Goal: Information Seeking & Learning: Learn about a topic

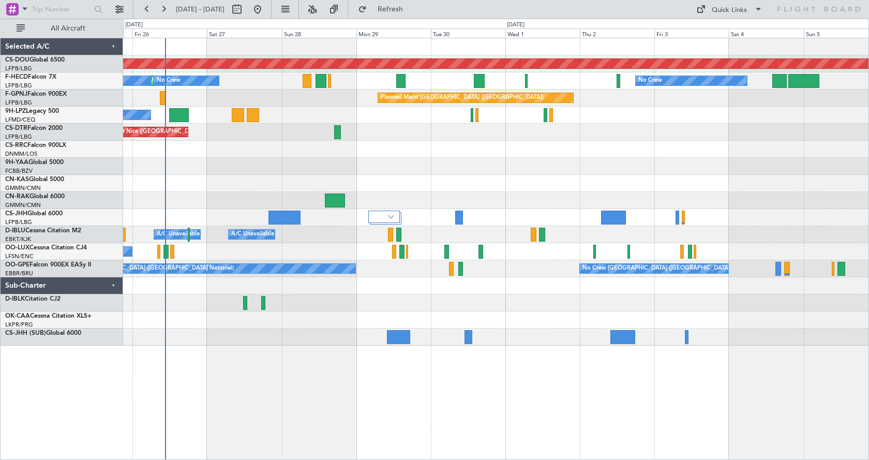
click at [210, 390] on div "Planned Maint London (Biggin Hill) Planned Maint Paris (Le Bourget) No Crew No …" at bounding box center [496, 249] width 746 height 422
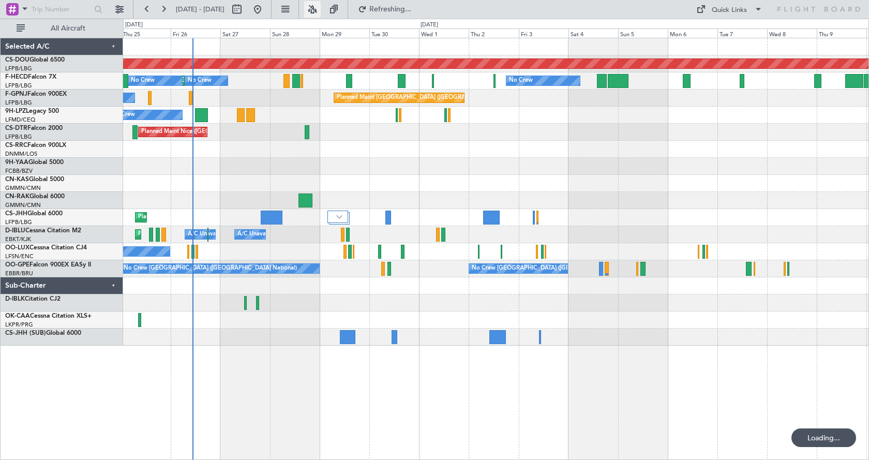
click at [321, 4] on button at bounding box center [312, 9] width 17 height 17
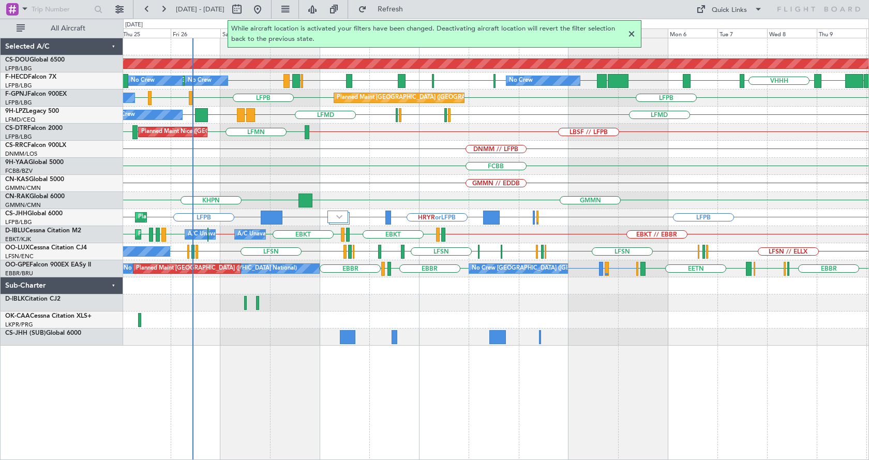
click at [634, 32] on div at bounding box center [632, 34] width 12 height 12
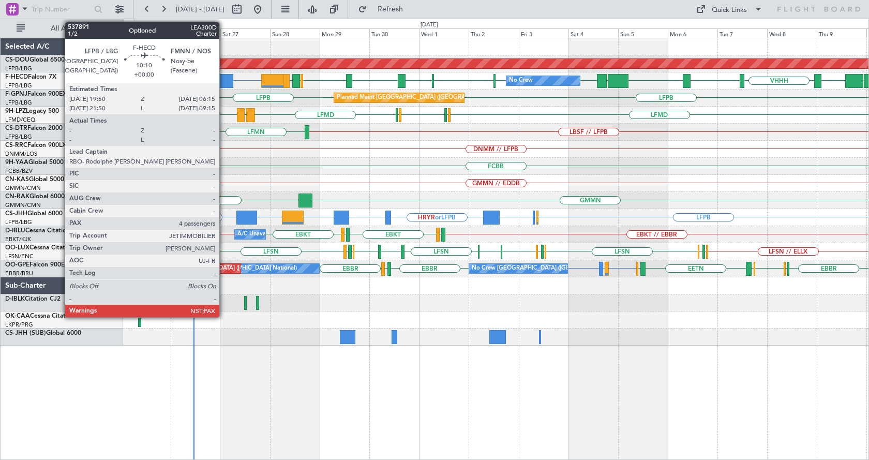
click at [224, 82] on div at bounding box center [222, 81] width 22 height 14
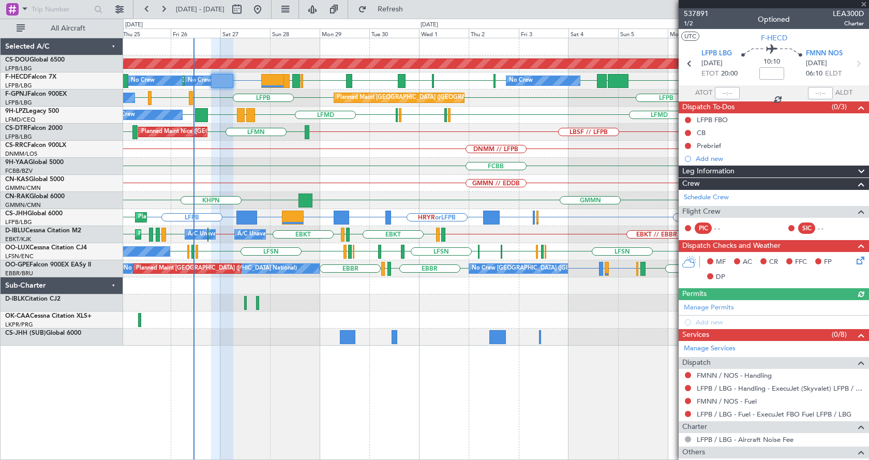
click at [866, 3] on div at bounding box center [774, 4] width 190 height 8
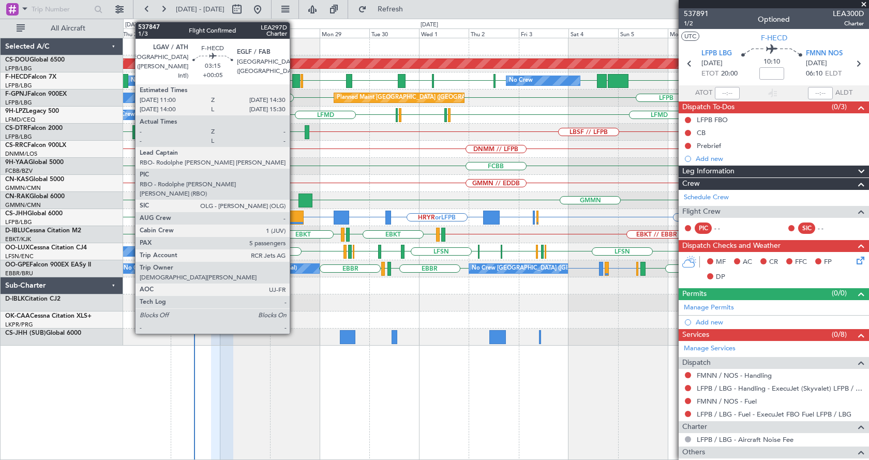
click at [294, 79] on div at bounding box center [296, 81] width 8 height 14
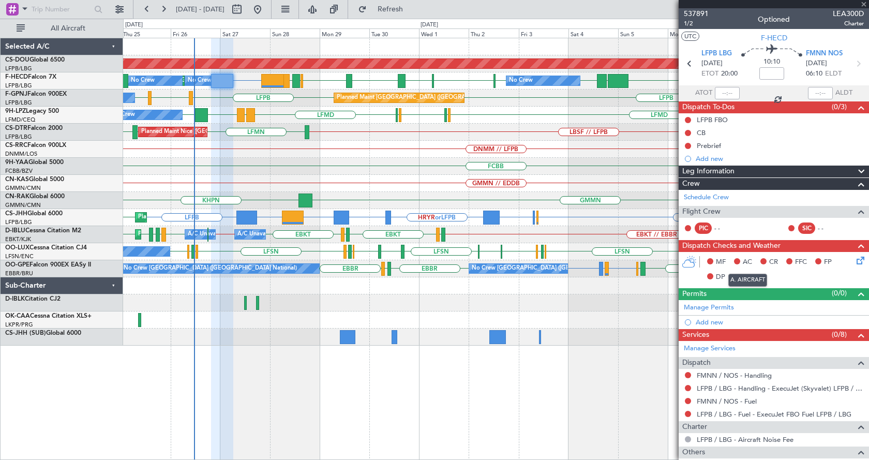
type input "+00:05"
type input "5"
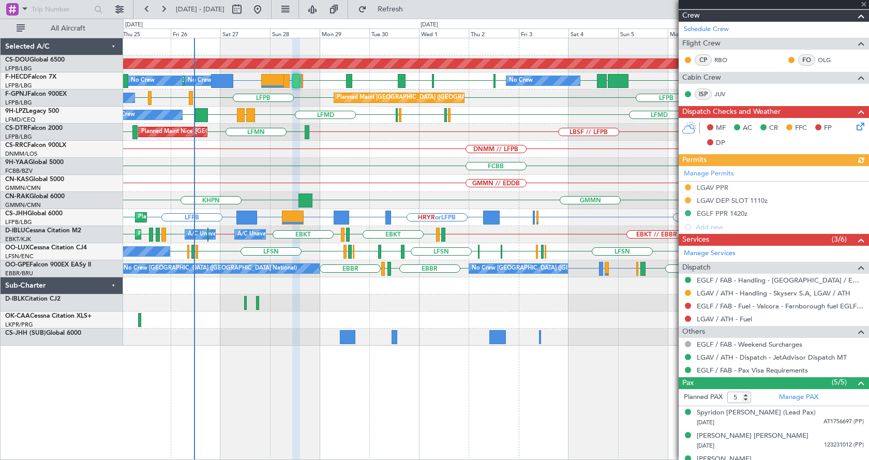
scroll to position [269, 0]
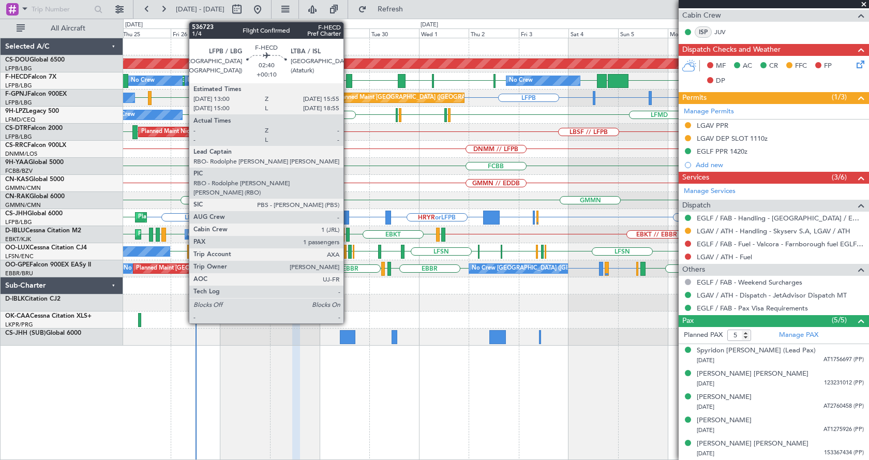
click at [348, 80] on div at bounding box center [349, 81] width 6 height 14
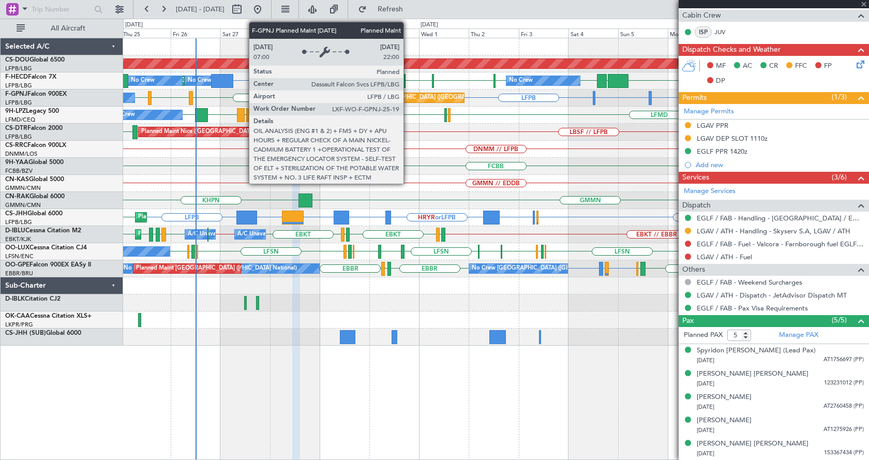
type input "+00:10"
type input "1"
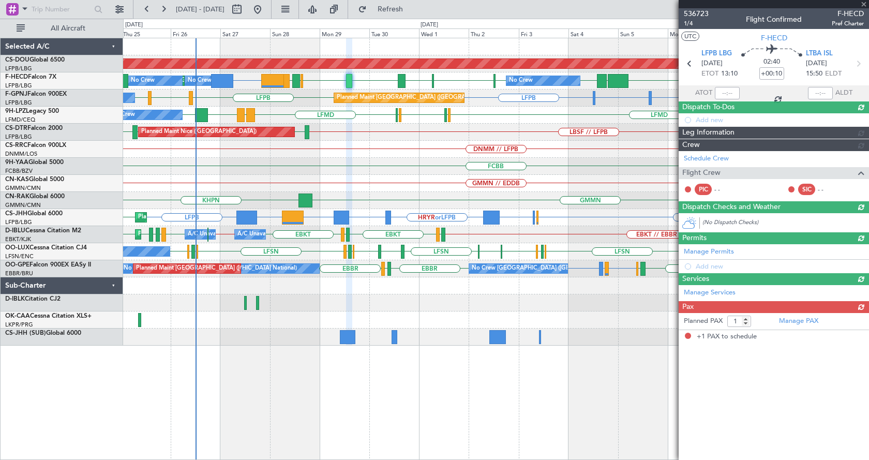
scroll to position [0, 0]
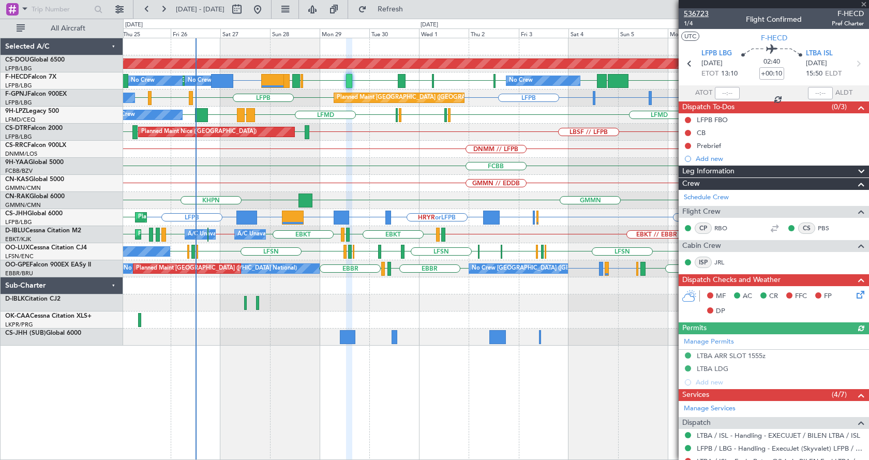
click at [693, 11] on span "536723" at bounding box center [696, 13] width 25 height 11
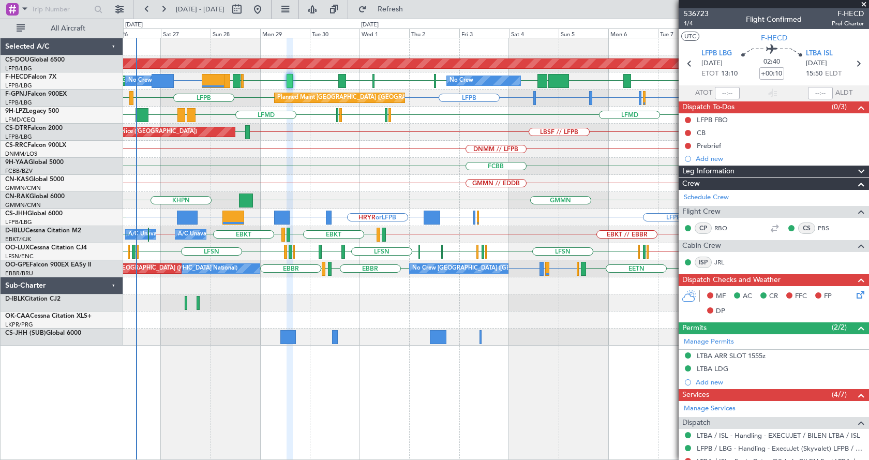
click at [411, 403] on div "Planned Maint London (Biggin Hill) FMNN or LFPB VHHH RPLL WSSL HEGN LFPB LFPB E…" at bounding box center [496, 249] width 746 height 422
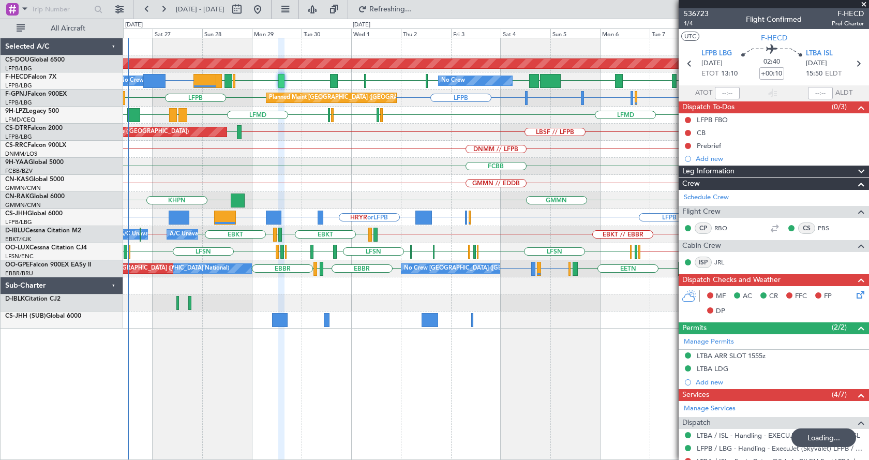
click at [325, 225] on div "LFPB EGGW or LFPB LFPB HRYR or LFPB FCBB or LFPB LFPB FMNN or LFPB LFPB Planned…" at bounding box center [496, 217] width 746 height 17
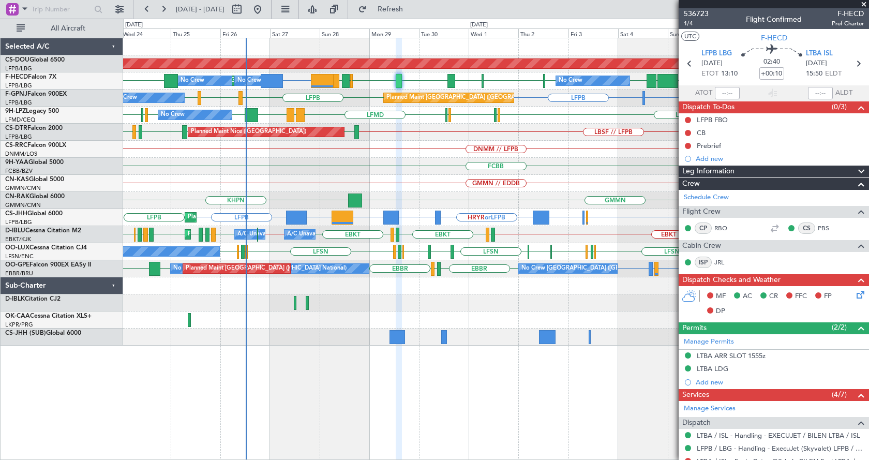
click at [538, 401] on div "Planned Maint London (Biggin Hill) FMNN or LFPB LFPB EGTK EGLC LTBA LFPB EGLF L…" at bounding box center [496, 249] width 746 height 422
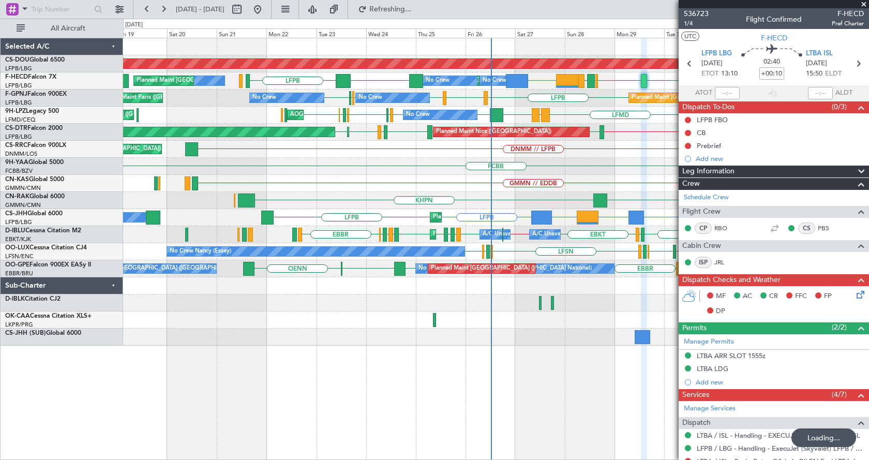
click at [315, 400] on div "Planned Maint London (Biggin Hill) No Crew Planned Maint Paris (Le Bourget) No …" at bounding box center [496, 249] width 746 height 422
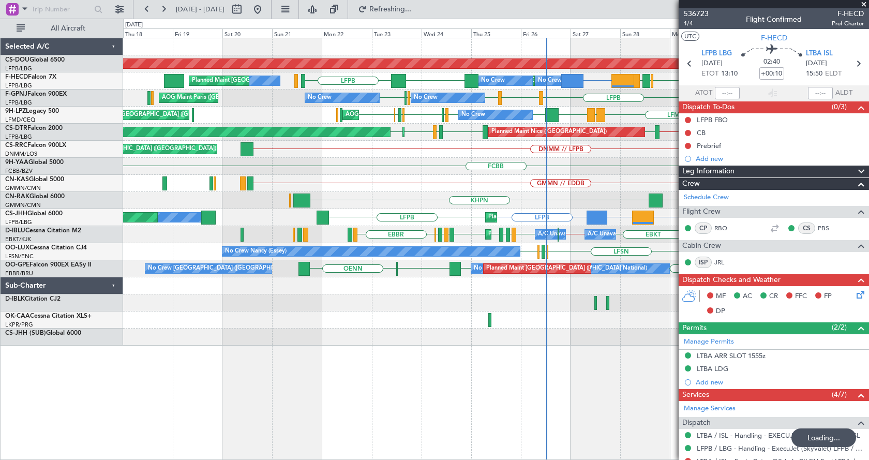
click at [227, 394] on div "Planned Maint London (Biggin Hill) No Crew Planned Maint Paris (Le Bourget) No …" at bounding box center [496, 249] width 746 height 422
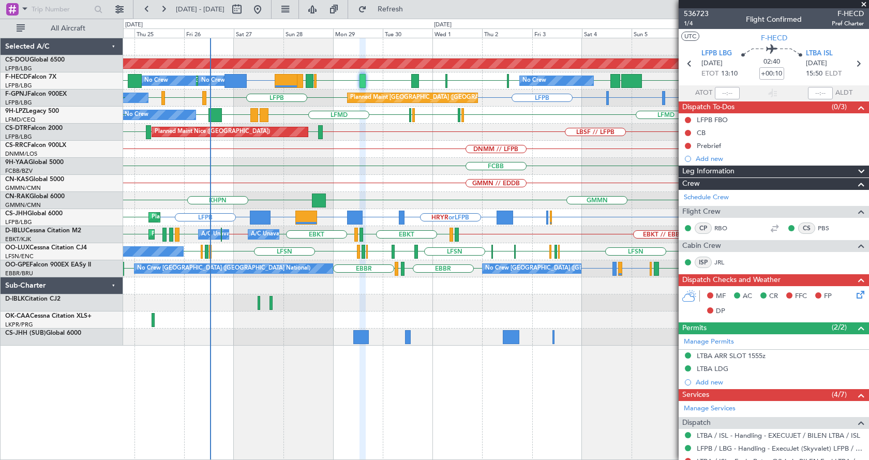
click at [430, 382] on div "Planned Maint London (Biggin Hill) FMNN or LFPB LGAV LGAV KBOS VHHH RPLL WSSL H…" at bounding box center [496, 249] width 746 height 422
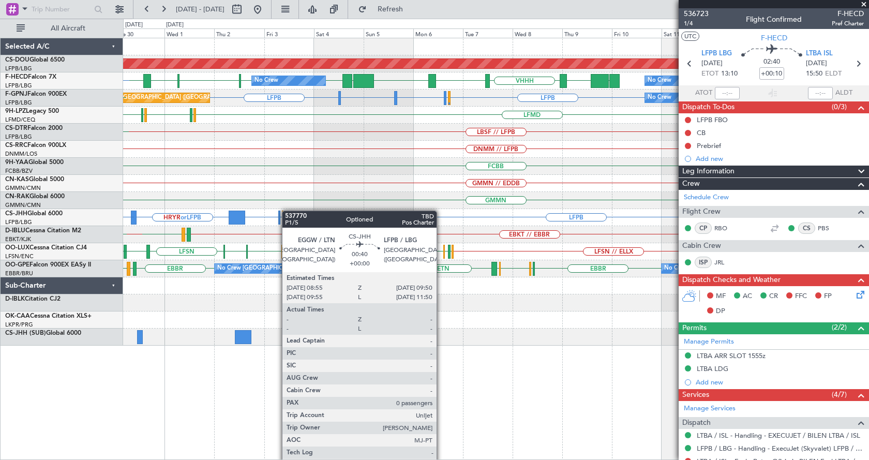
click at [257, 213] on div "Planned Maint London ([GEOGRAPHIC_DATA]) LFPB [GEOGRAPHIC_DATA] [GEOGRAPHIC_DAT…" at bounding box center [496, 191] width 746 height 307
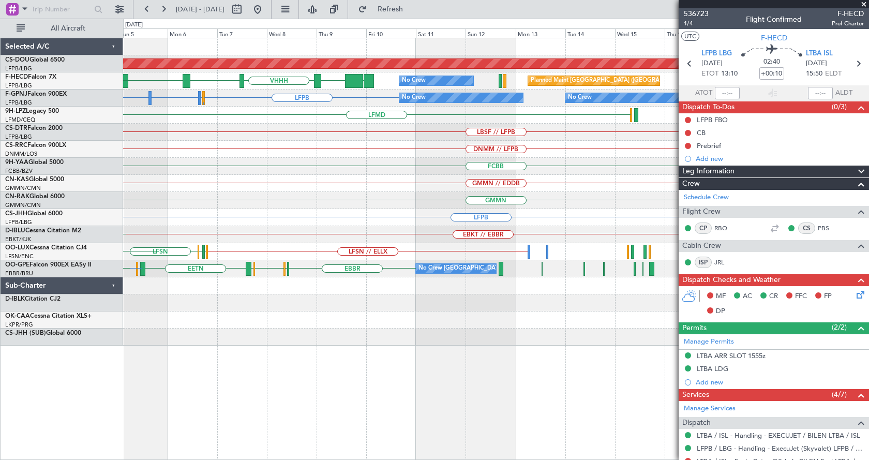
click at [277, 150] on div "Planned Maint London ([GEOGRAPHIC_DATA]) UGTB ZBAA VHHH RPLL WSSL No Crew Plann…" at bounding box center [496, 191] width 746 height 307
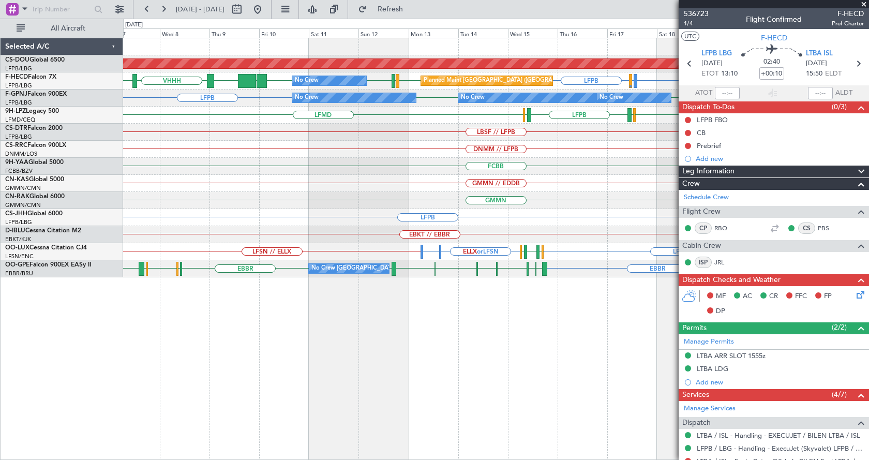
click at [554, 355] on div "Planned Maint London ([GEOGRAPHIC_DATA]) LFPB LFMN or LFPB LFPB LFPB LFMN LFPB …" at bounding box center [496, 249] width 746 height 422
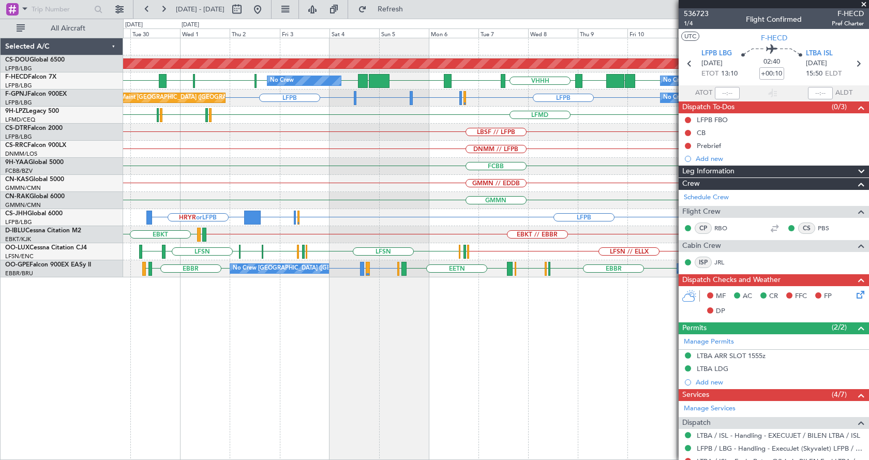
click at [463, 365] on div "Planned Maint London ([GEOGRAPHIC_DATA]) Planned Maint [GEOGRAPHIC_DATA] ([GEOG…" at bounding box center [496, 249] width 746 height 422
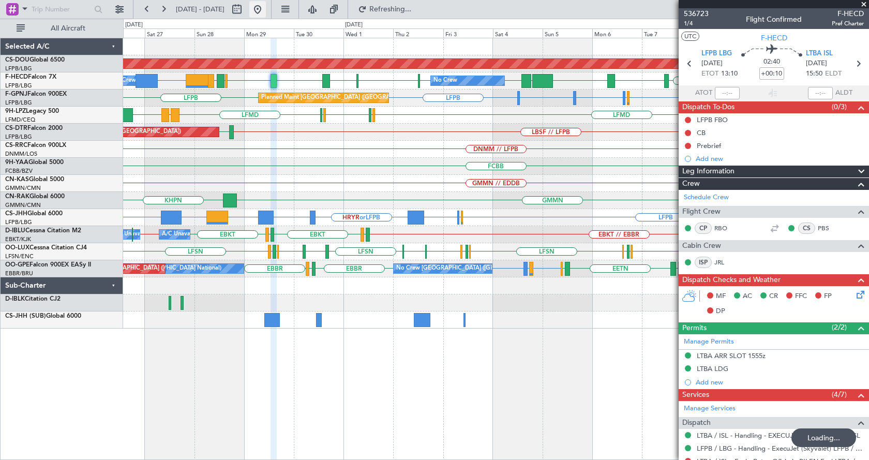
click at [266, 6] on button at bounding box center [257, 9] width 17 height 17
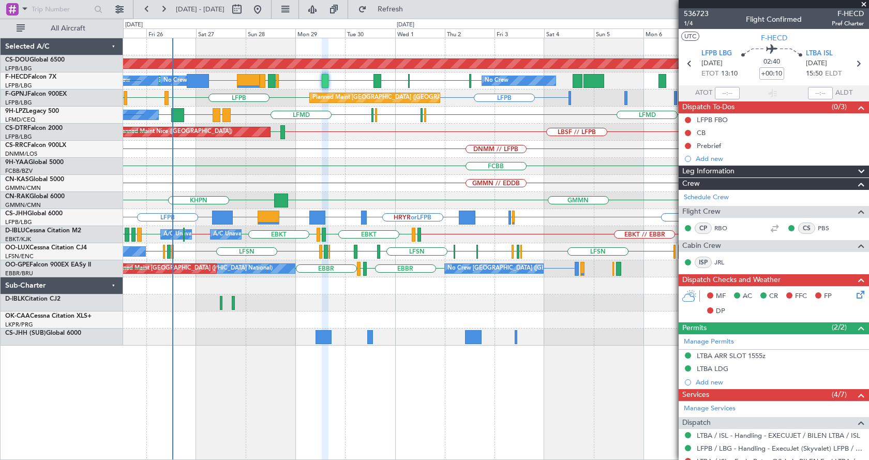
click at [230, 370] on div "Planned Maint London ([GEOGRAPHIC_DATA]) FMNN or LFPB LFPB [GEOGRAPHIC_DATA] [G…" at bounding box center [496, 249] width 746 height 422
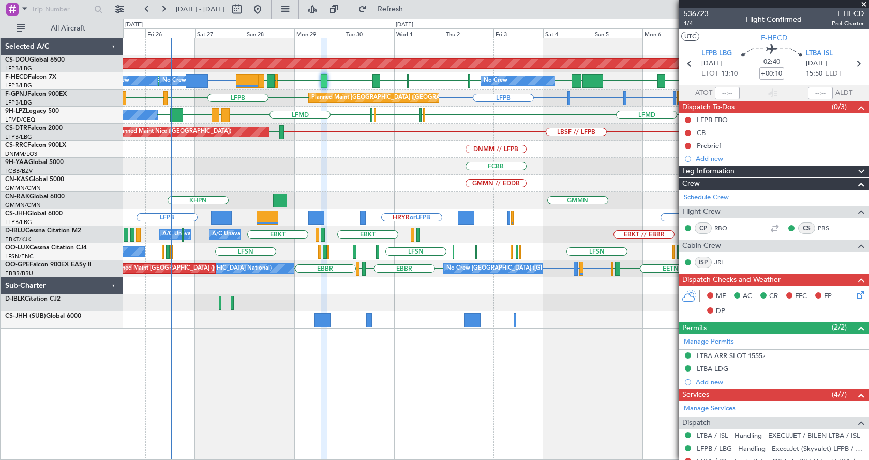
click at [863, 2] on span at bounding box center [864, 4] width 10 height 9
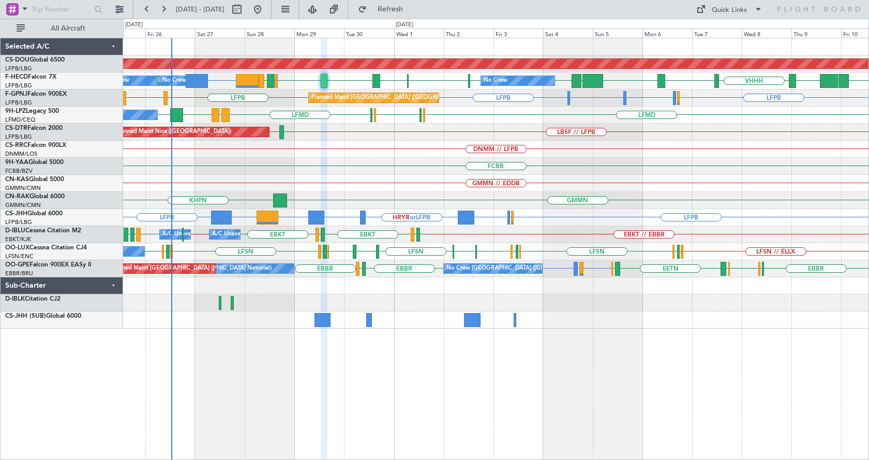
type input "0"
click at [374, 391] on div "Planned Maint London ([GEOGRAPHIC_DATA]) FMNN or LFPB LFPB [GEOGRAPHIC_DATA] [G…" at bounding box center [496, 249] width 746 height 422
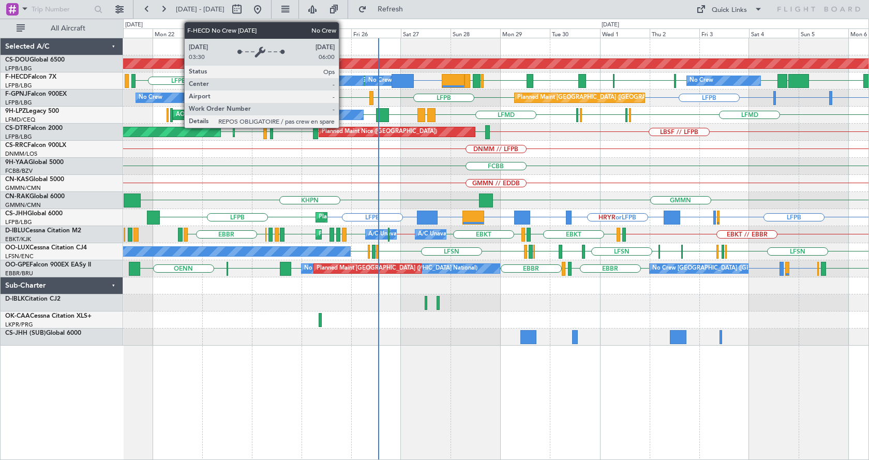
click at [344, 77] on div "No Crew" at bounding box center [336, 80] width 54 height 9
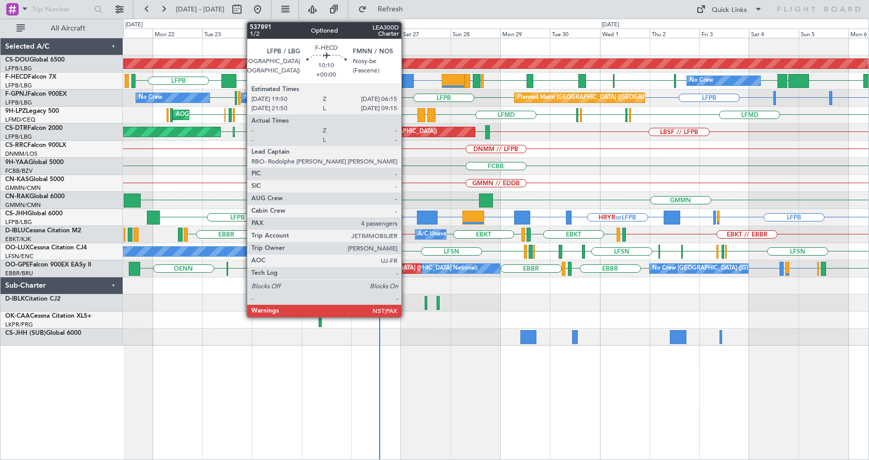
click at [406, 80] on div at bounding box center [403, 81] width 22 height 14
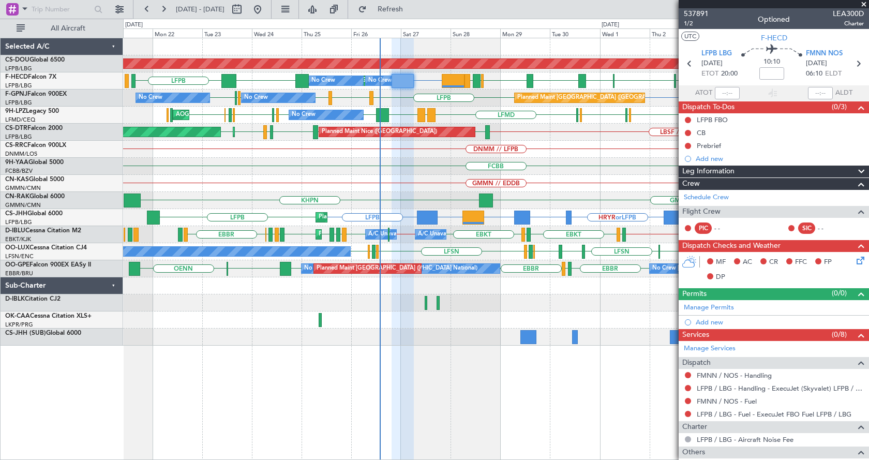
click at [305, 378] on div "Planned Maint London ([GEOGRAPHIC_DATA]) FMNN or LFPB LFPB [GEOGRAPHIC_DATA] [G…" at bounding box center [496, 249] width 746 height 422
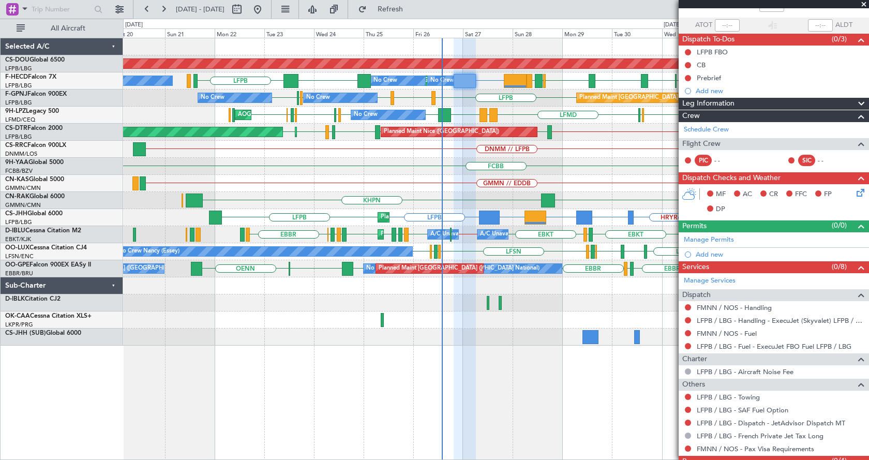
scroll to position [105, 0]
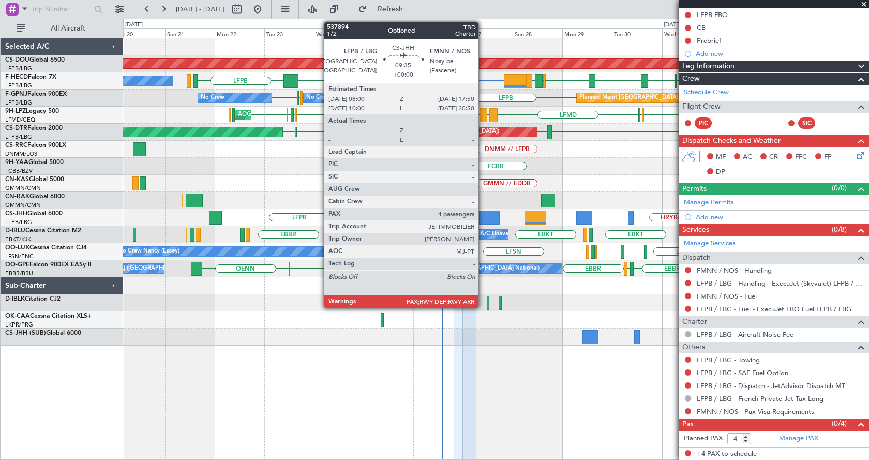
click at [484, 216] on div at bounding box center [489, 218] width 21 height 14
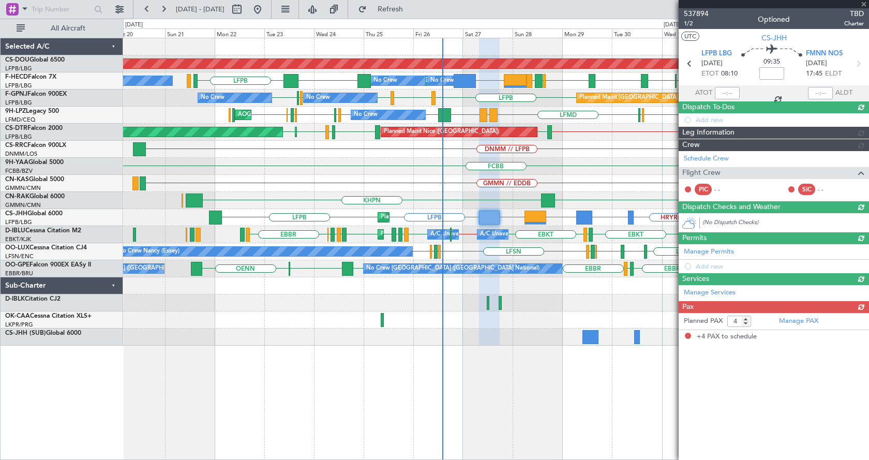
scroll to position [0, 0]
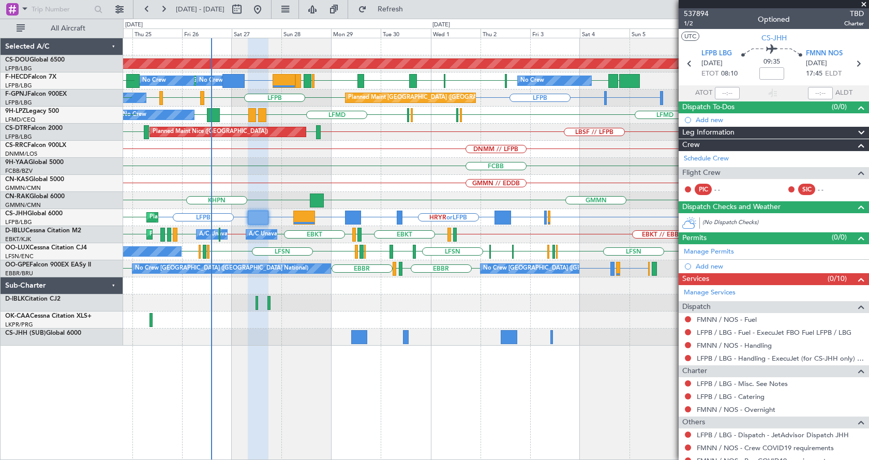
click at [363, 344] on div at bounding box center [496, 337] width 746 height 17
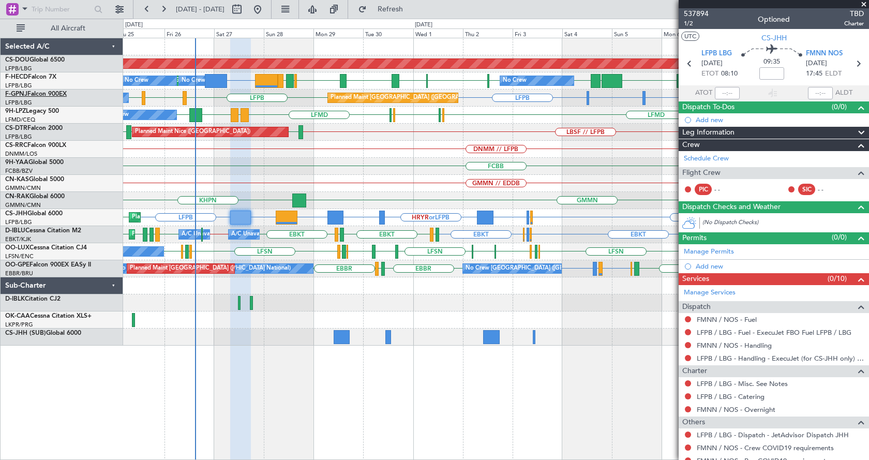
click at [41, 91] on link "F-GPNJ Falcon 900EX" at bounding box center [36, 94] width 62 height 6
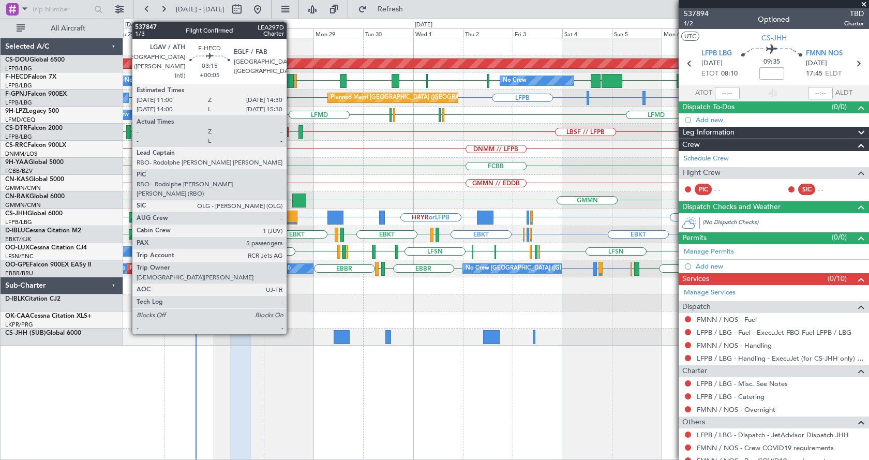
click at [291, 75] on div at bounding box center [290, 81] width 8 height 14
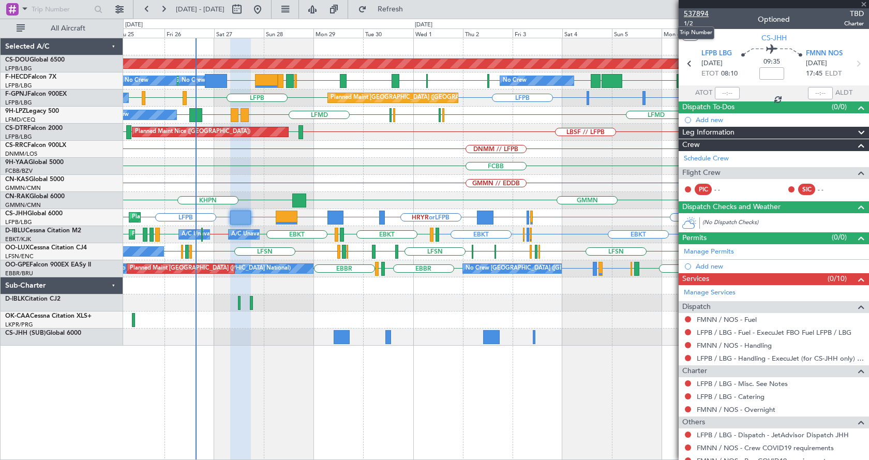
type input "+00:05"
type input "5"
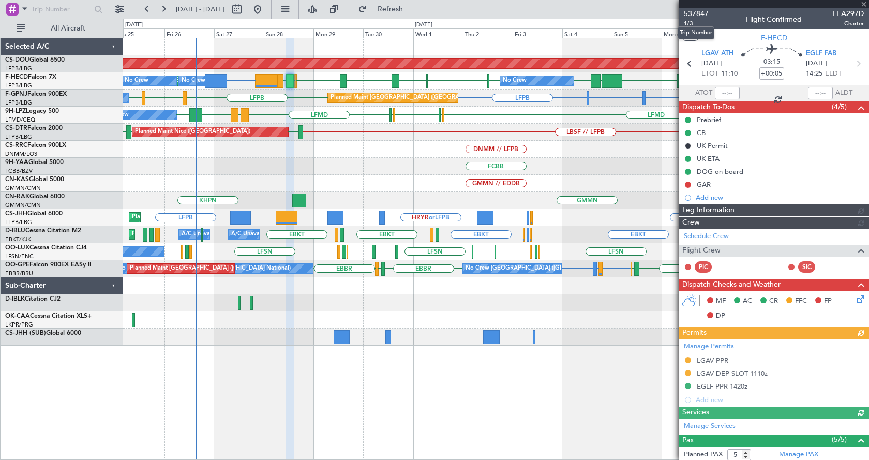
click at [699, 13] on span "537847" at bounding box center [696, 13] width 25 height 11
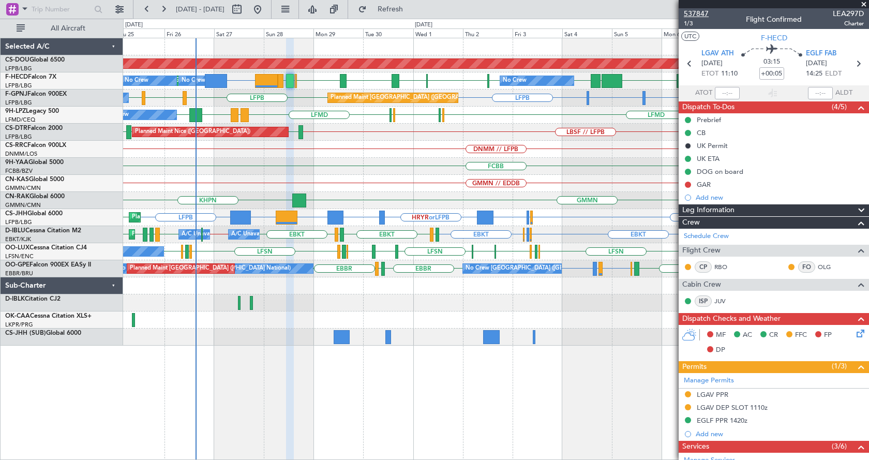
click at [702, 12] on span "537847" at bounding box center [696, 13] width 25 height 11
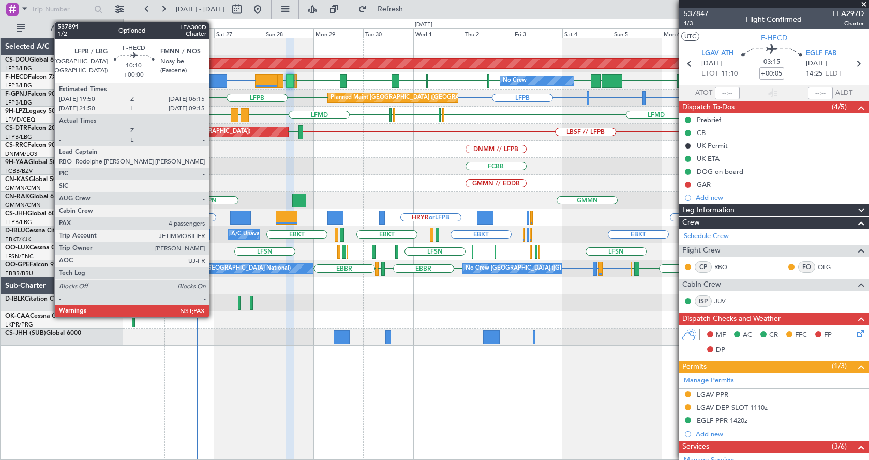
click at [214, 81] on div at bounding box center [216, 81] width 22 height 14
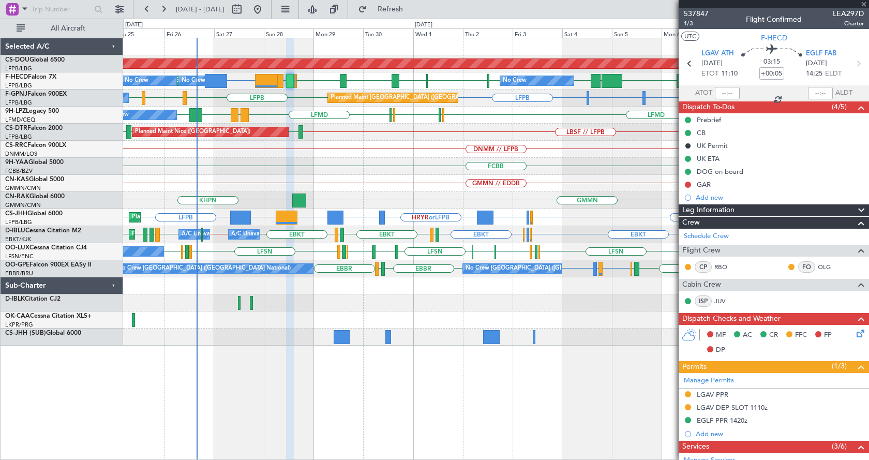
type input "4"
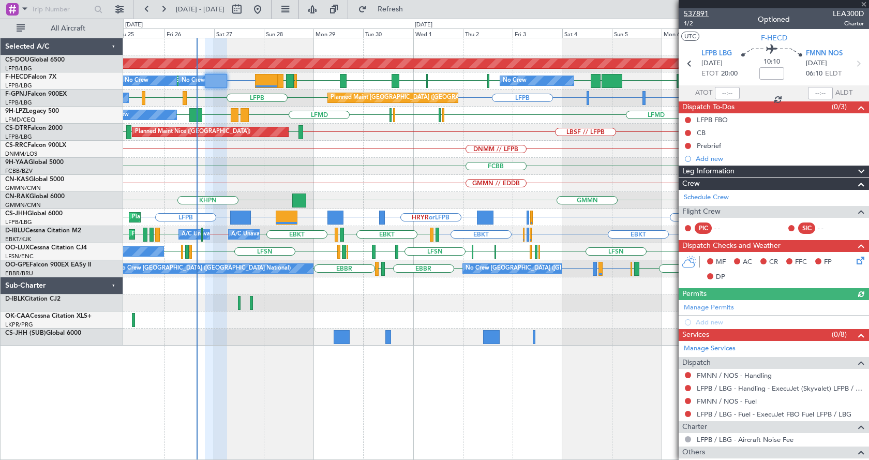
click at [707, 12] on span "537891" at bounding box center [696, 13] width 25 height 11
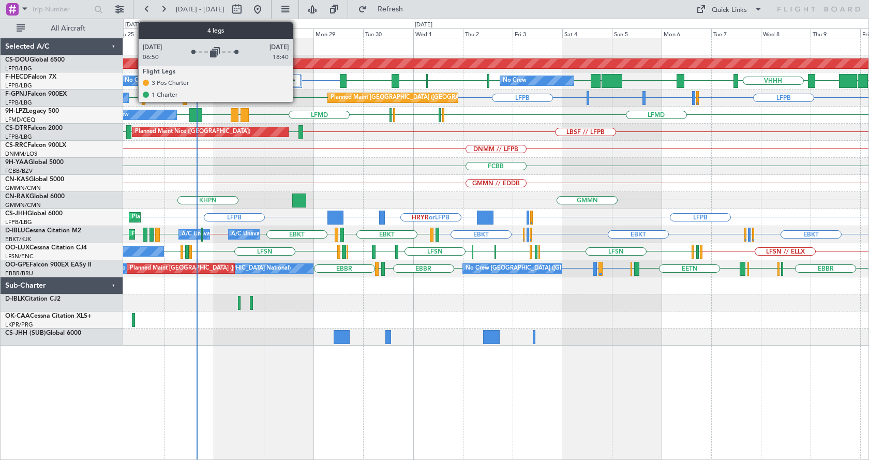
click at [293, 77] on div at bounding box center [289, 80] width 23 height 12
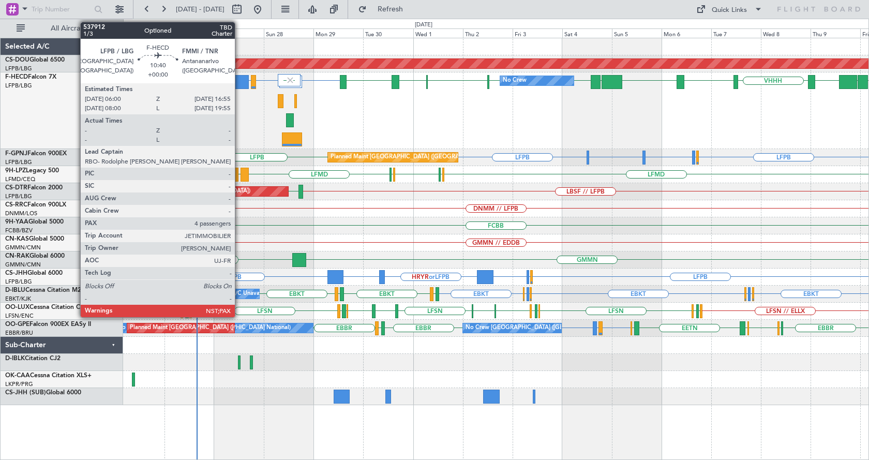
click at [239, 82] on div at bounding box center [237, 82] width 23 height 14
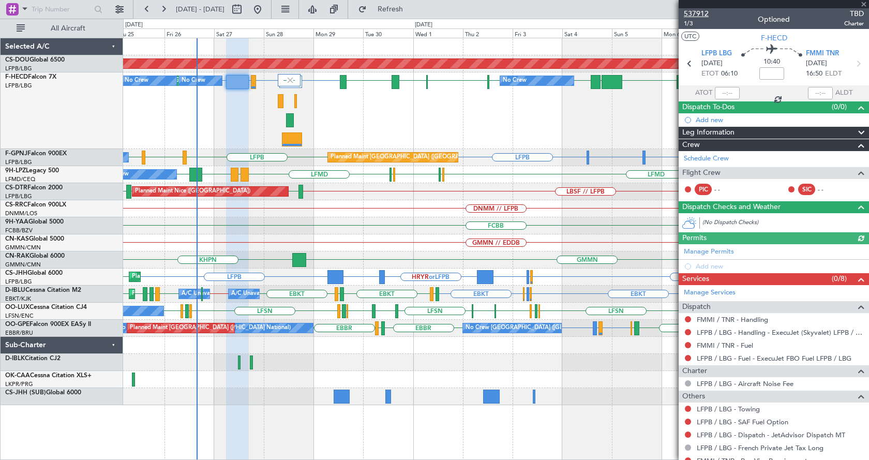
click at [708, 12] on span "537912" at bounding box center [696, 13] width 25 height 11
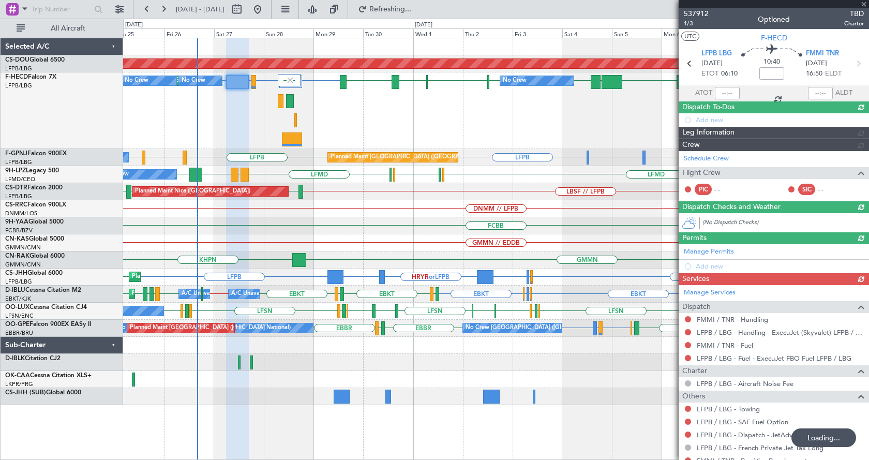
type input "+00:40"
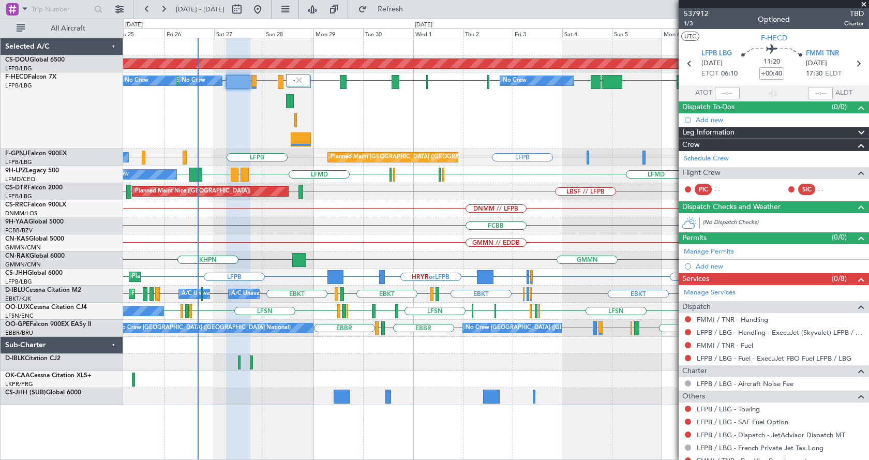
click at [866, 1] on span at bounding box center [864, 4] width 10 height 9
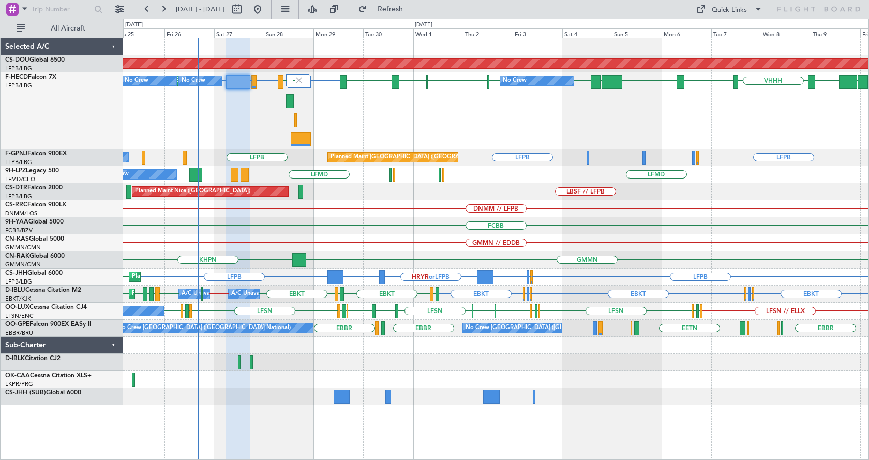
type input "0"
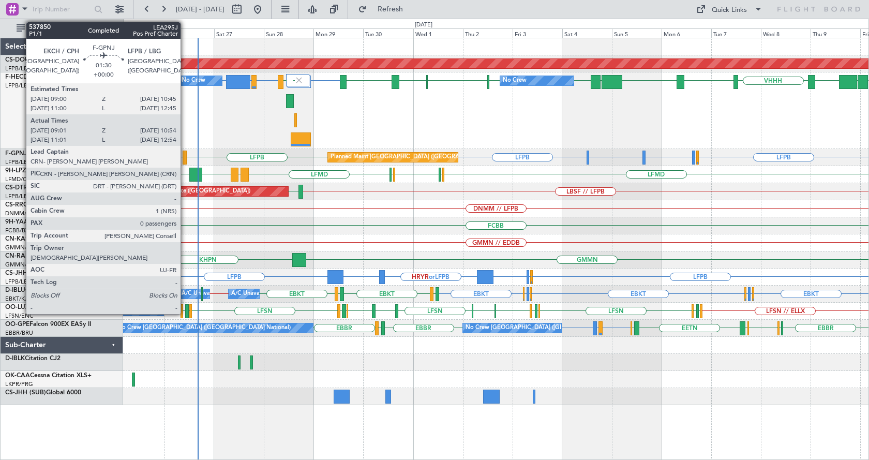
click at [185, 155] on div at bounding box center [185, 158] width 4 height 14
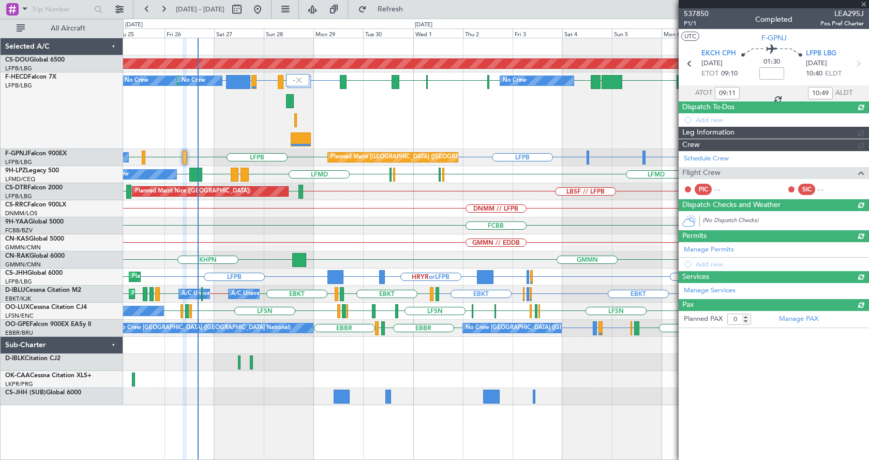
type input "11:11"
type input "12:49"
type input "09:11"
type input "10:49"
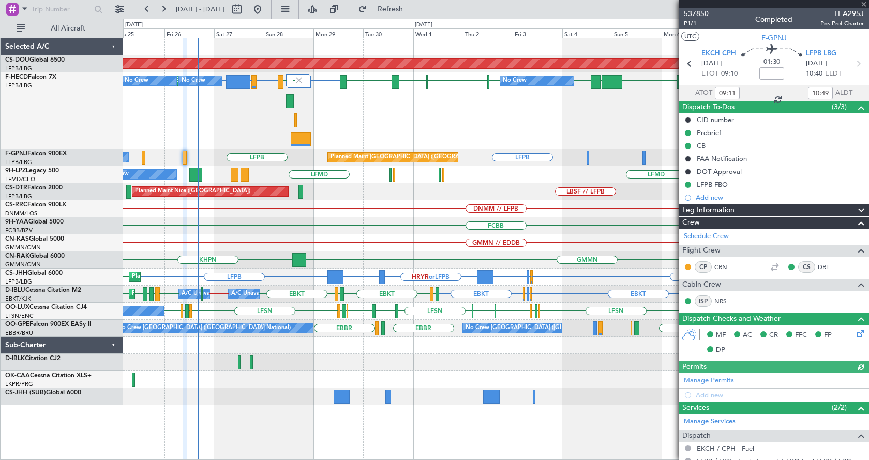
click at [862, 4] on div at bounding box center [774, 4] width 190 height 8
click at [861, 4] on span at bounding box center [864, 4] width 10 height 9
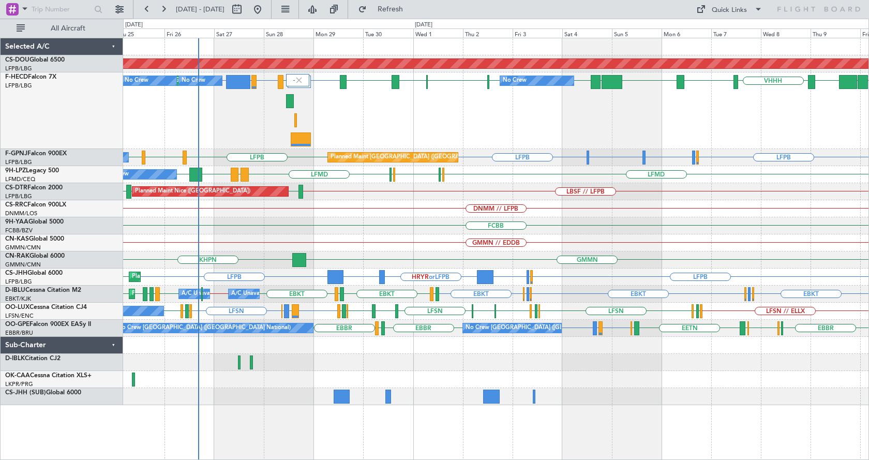
click at [228, 82] on div at bounding box center [238, 82] width 24 height 14
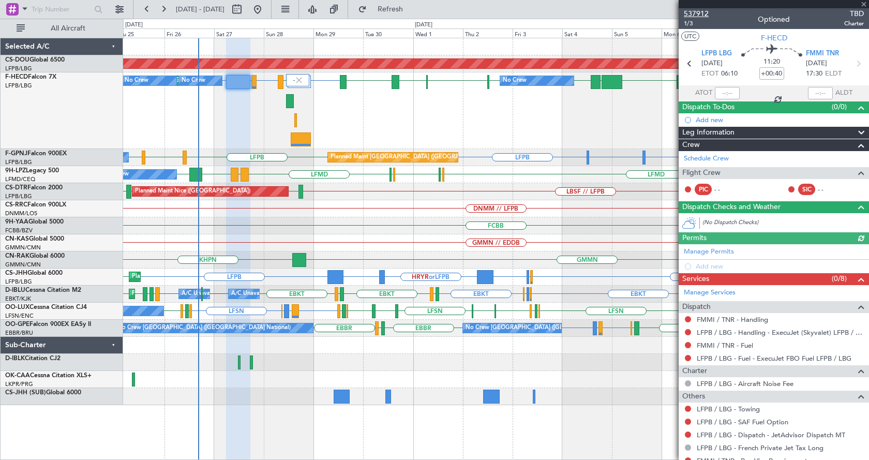
click at [704, 10] on span "537912" at bounding box center [696, 13] width 25 height 11
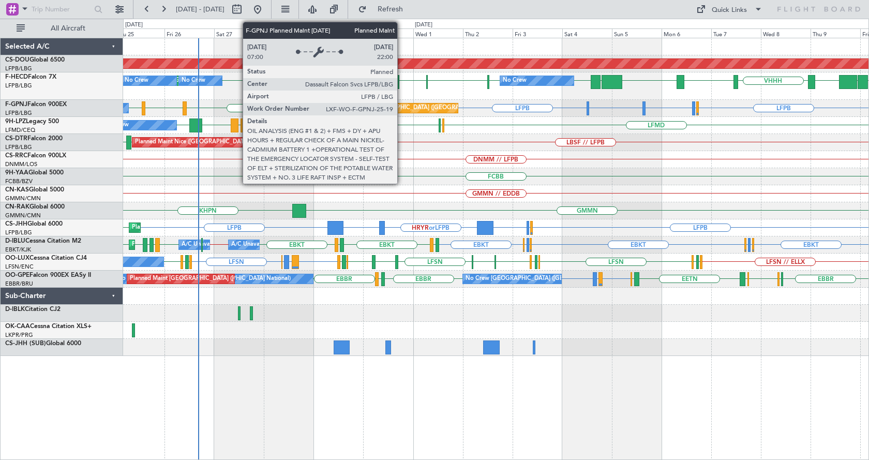
click at [402, 108] on div "Planned Maint [GEOGRAPHIC_DATA] ([GEOGRAPHIC_DATA])" at bounding box center [412, 108] width 163 height 16
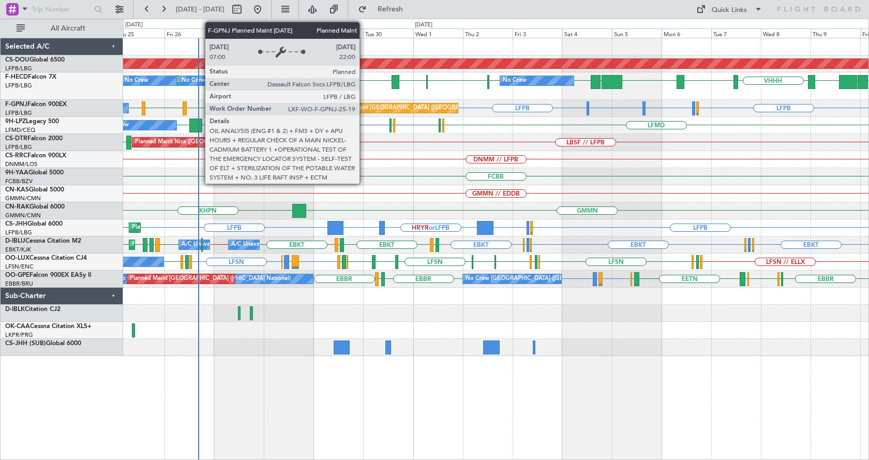
click at [364, 107] on div "Planned Maint [GEOGRAPHIC_DATA] ([GEOGRAPHIC_DATA])" at bounding box center [412, 108] width 163 height 16
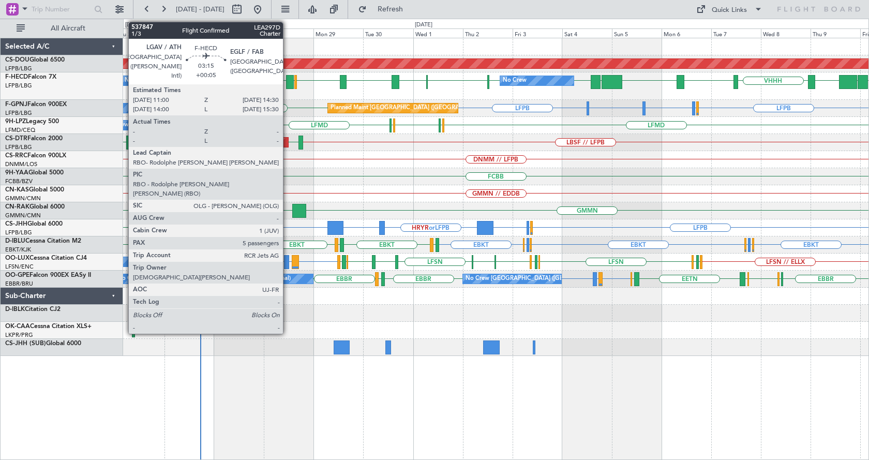
click at [288, 84] on div at bounding box center [290, 82] width 8 height 14
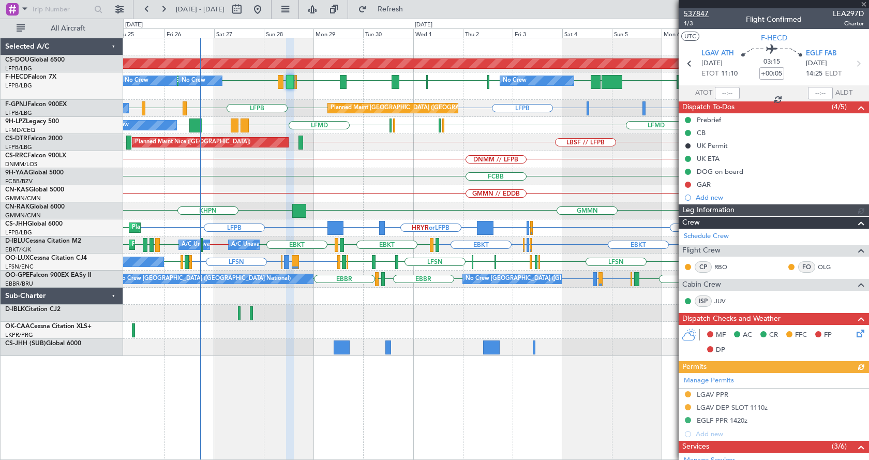
click at [701, 15] on span "537847" at bounding box center [696, 13] width 25 height 11
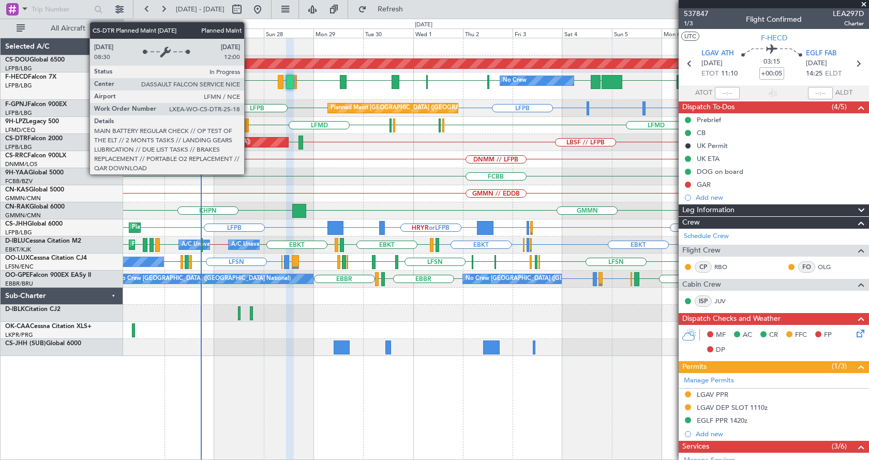
click at [249, 144] on div "Planned Maint Nice ([GEOGRAPHIC_DATA])" at bounding box center [210, 142] width 156 height 9
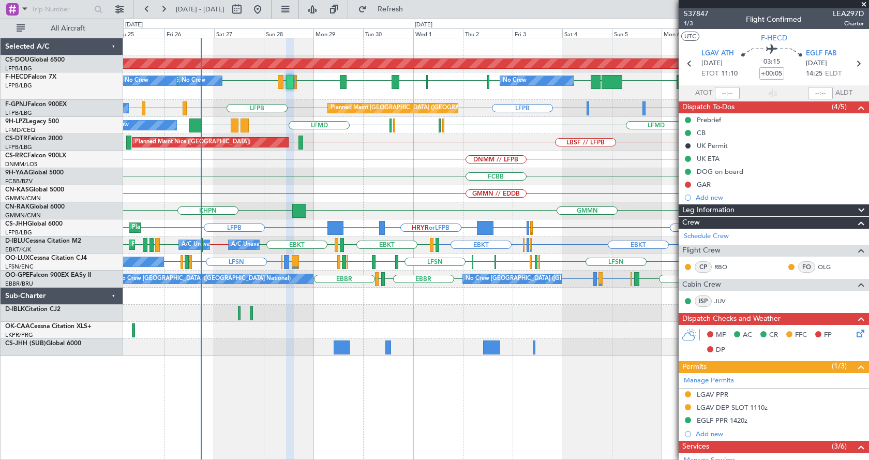
click at [362, 127] on div "Planned Maint London (Biggin Hill) LGAV LFPB VHHH RPLL WSSL HEGN LFPB LFPB EGTK…" at bounding box center [496, 197] width 746 height 318
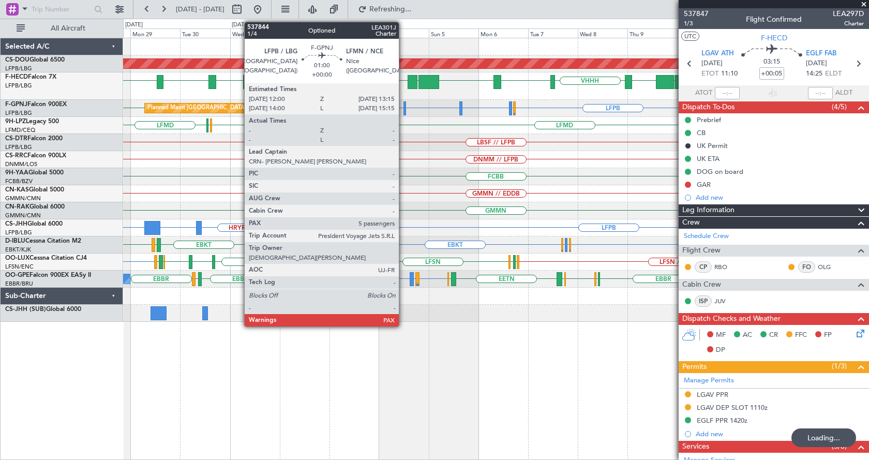
click at [404, 106] on div at bounding box center [405, 108] width 3 height 14
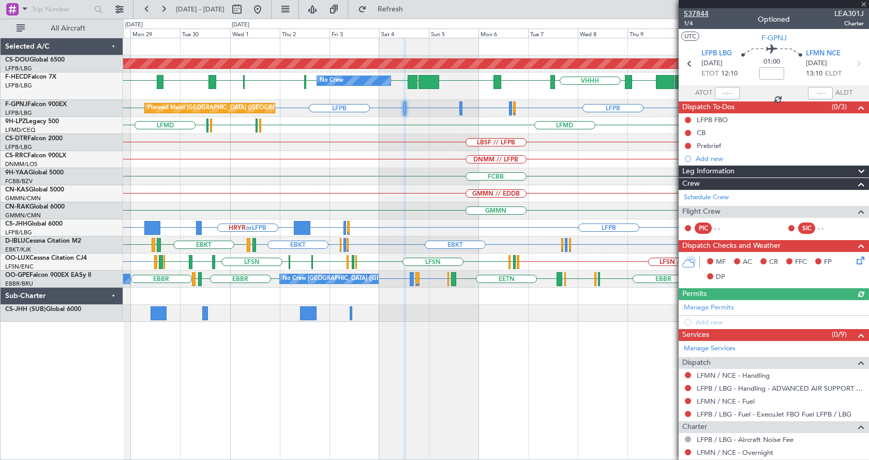
click at [700, 13] on span "537844" at bounding box center [696, 13] width 25 height 11
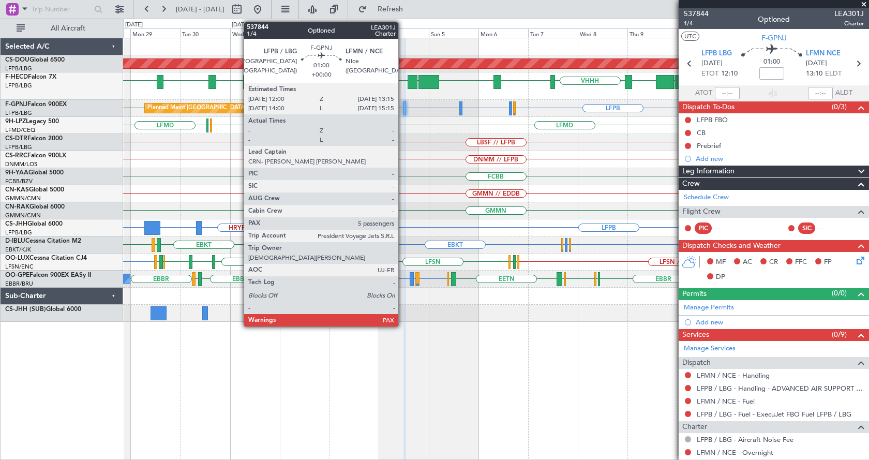
click at [404, 106] on div at bounding box center [405, 108] width 3 height 14
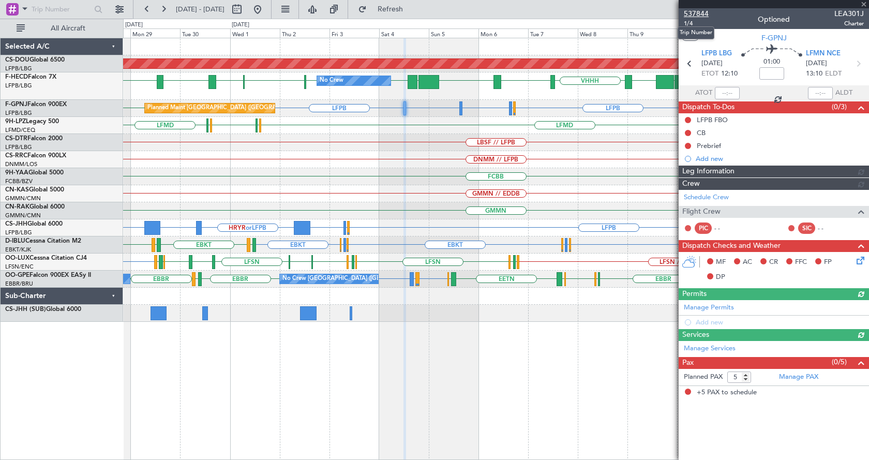
click at [688, 12] on span "537844" at bounding box center [696, 13] width 25 height 11
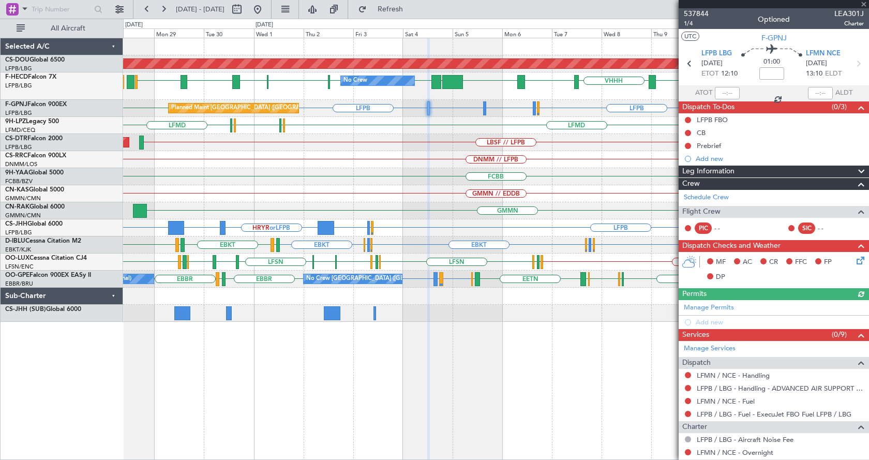
click at [468, 176] on div "Planned Maint London (Biggin Hill) Planned Maint Paris (Le Bourget) No Crew No …" at bounding box center [496, 180] width 746 height 284
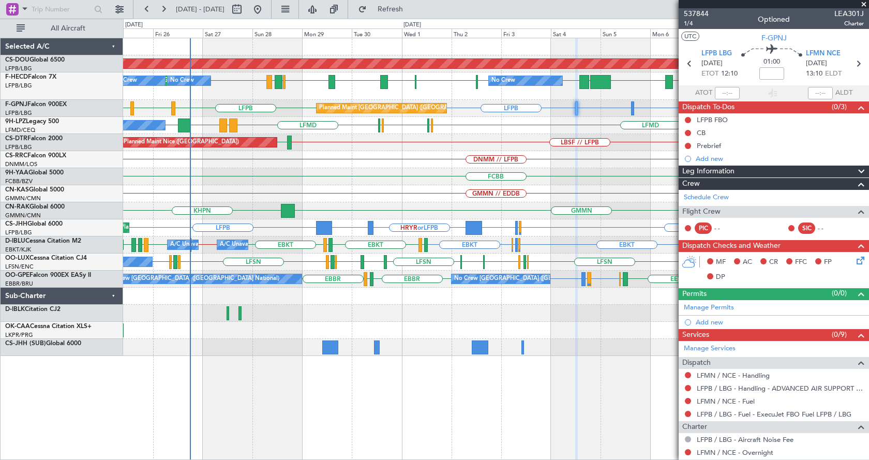
click at [446, 177] on div "FCBB" at bounding box center [496, 176] width 746 height 17
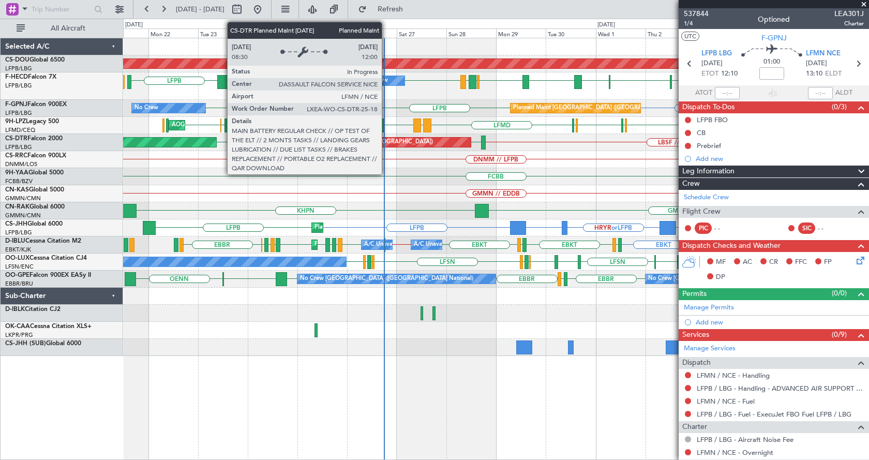
click at [387, 141] on div "Planned Maint Nice ([GEOGRAPHIC_DATA])" at bounding box center [375, 143] width 115 height 16
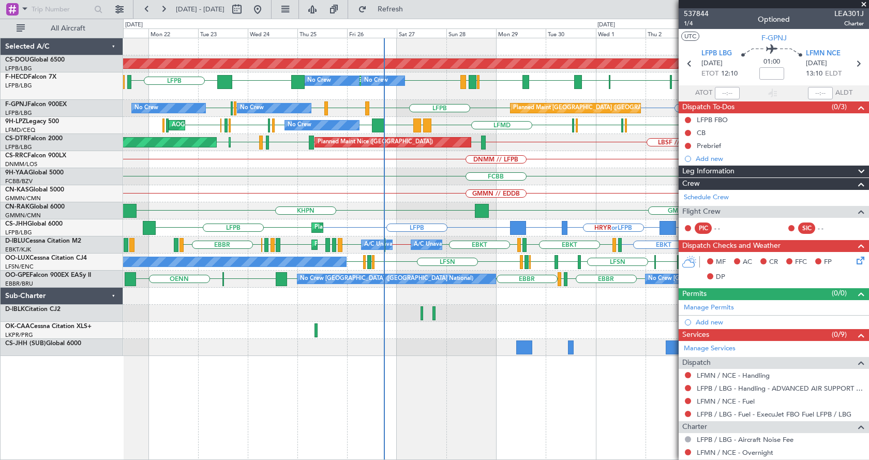
click at [347, 182] on div "FCBB" at bounding box center [496, 176] width 746 height 17
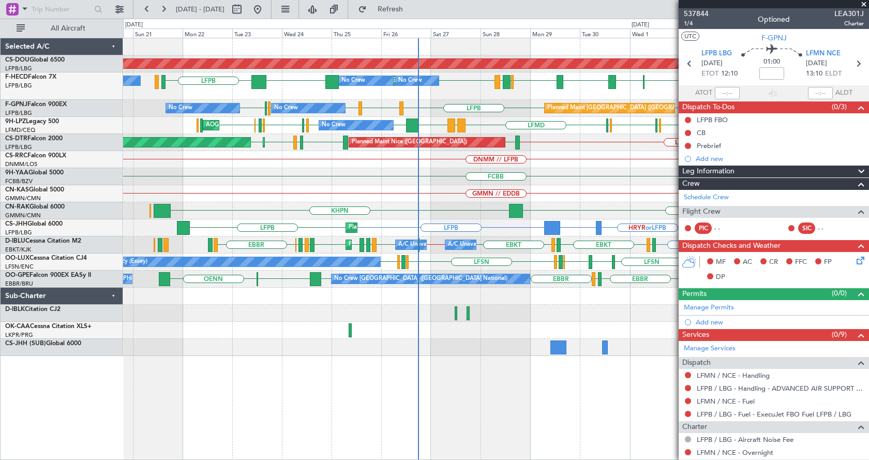
click at [370, 195] on div "GMMN // EDDB" at bounding box center [496, 193] width 746 height 17
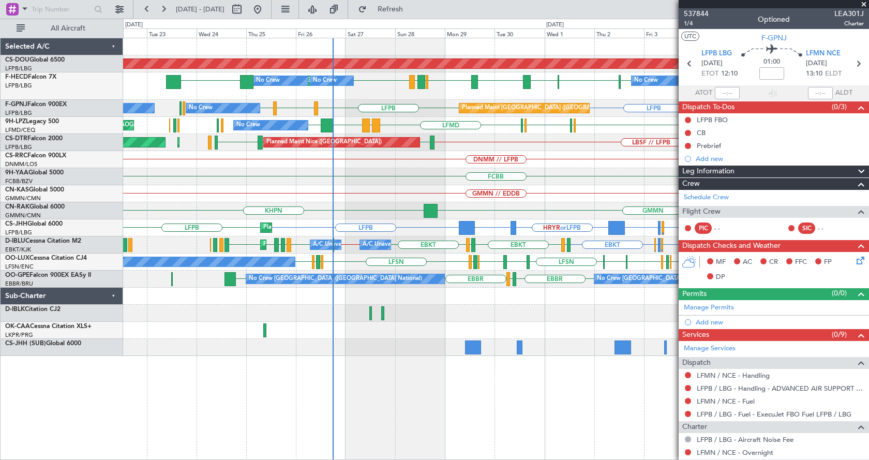
click at [398, 184] on div "Planned Maint London (Biggin Hill) No Crew Planned Maint Paris (Le Bourget) No …" at bounding box center [496, 197] width 746 height 318
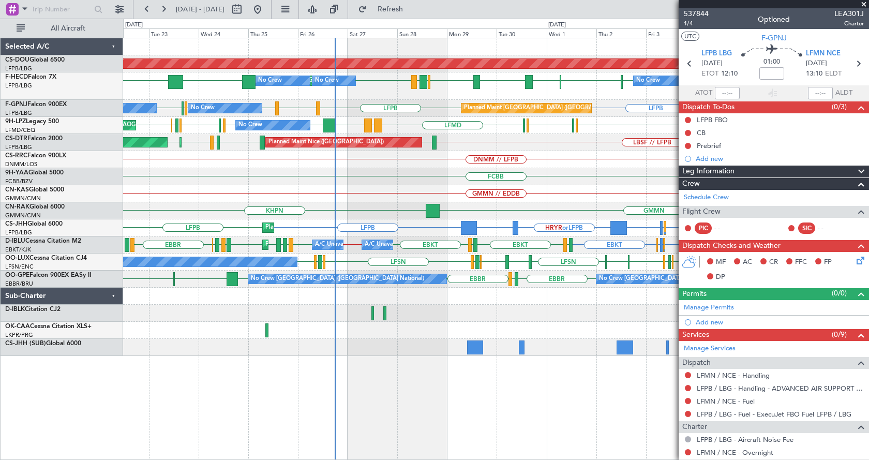
click at [865, 1] on span at bounding box center [864, 4] width 10 height 9
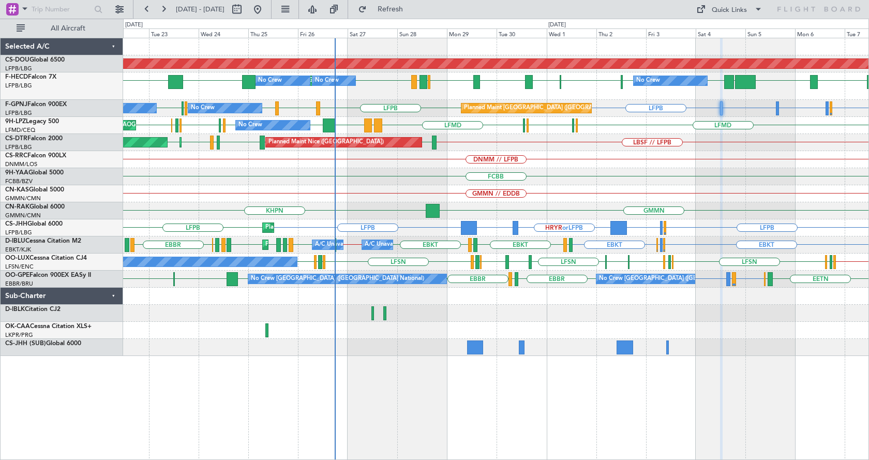
type input "0"
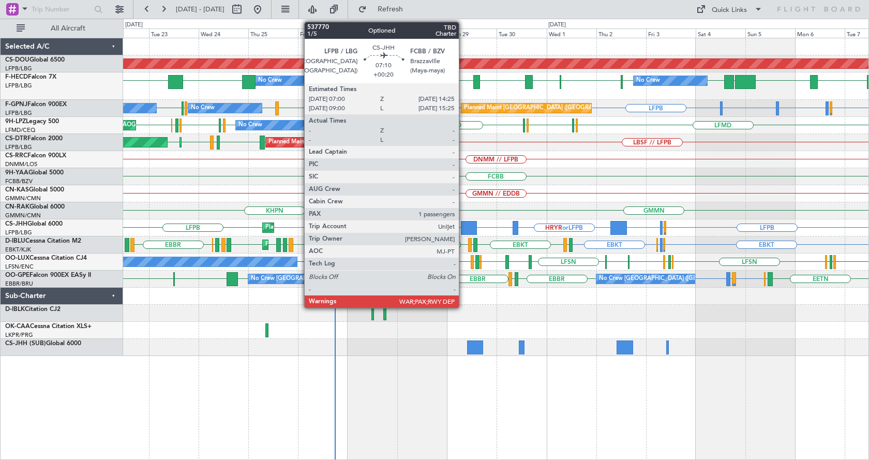
click at [464, 226] on div at bounding box center [469, 228] width 16 height 14
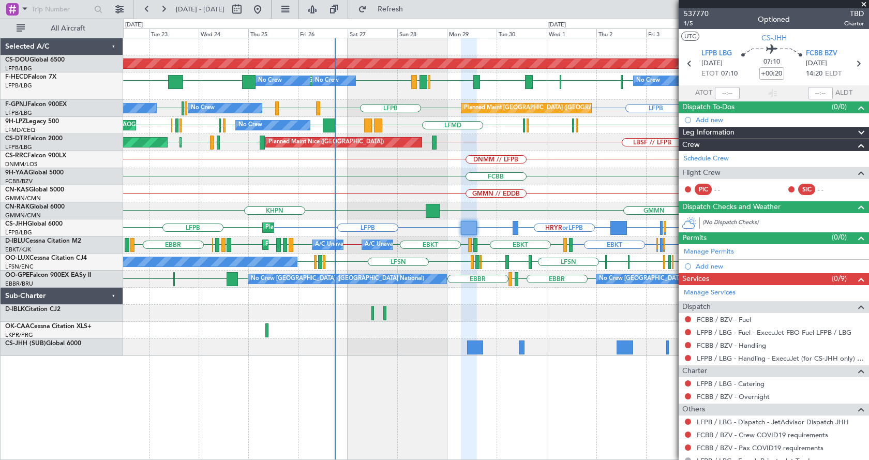
click at [864, 4] on span at bounding box center [864, 4] width 10 height 9
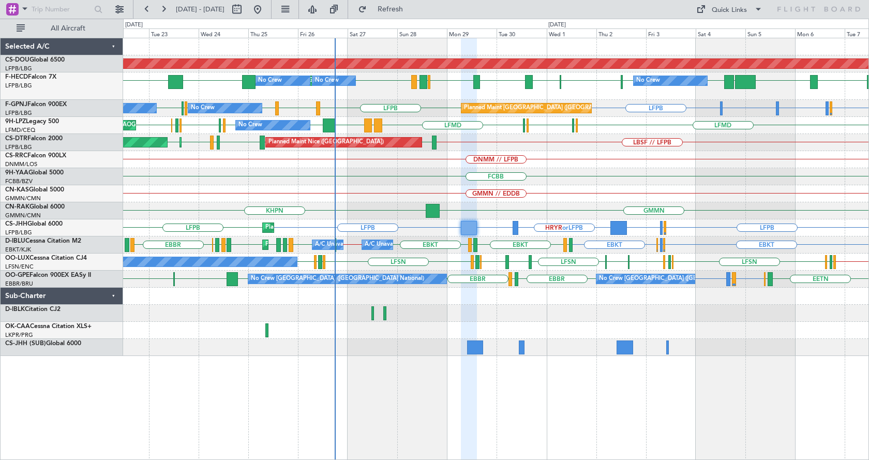
type input "0"
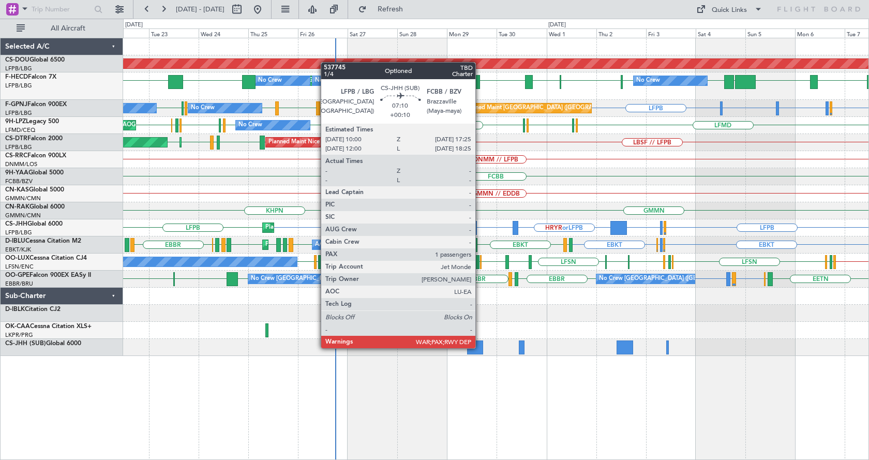
click at [480, 347] on div at bounding box center [475, 347] width 16 height 14
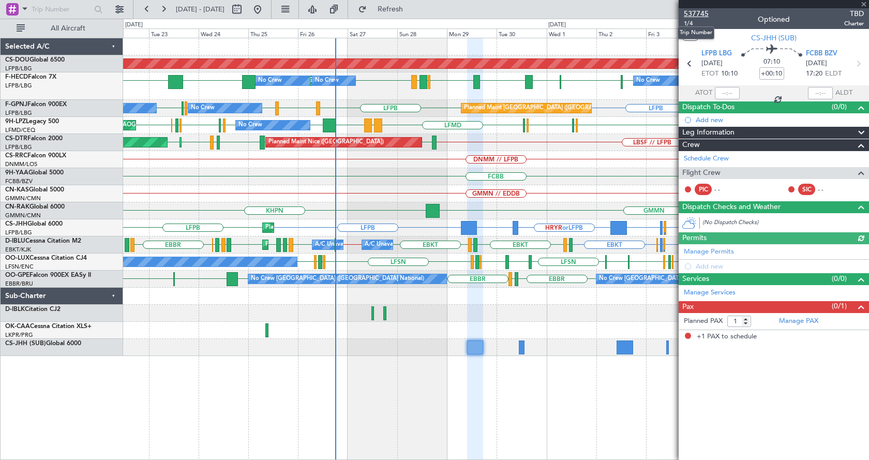
click at [694, 13] on span "537745" at bounding box center [696, 13] width 25 height 11
